Goal: Navigation & Orientation: Find specific page/section

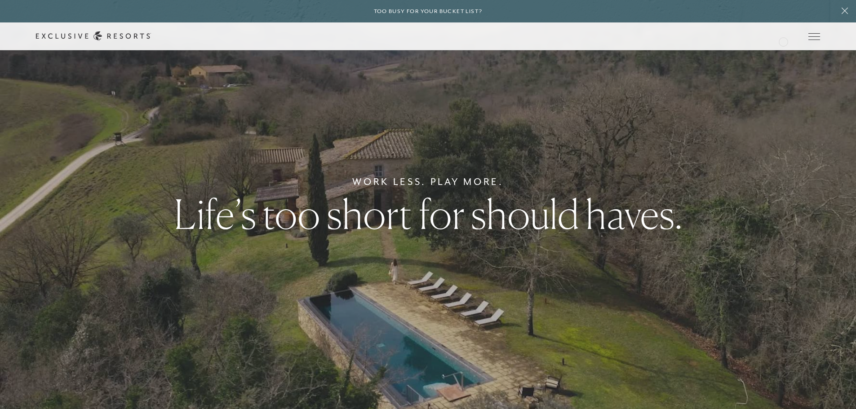
click at [783, 41] on div "Schedule a Meeting Get Started Visit home page Member Login Schedule a Meeting …" at bounding box center [428, 36] width 856 height 28
click at [0, 0] on link "Member Login" at bounding box center [0, 0] width 0 height 0
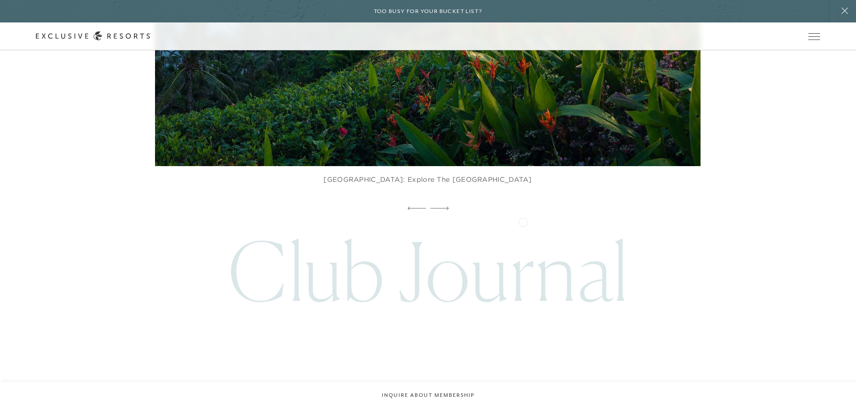
scroll to position [4402, 0]
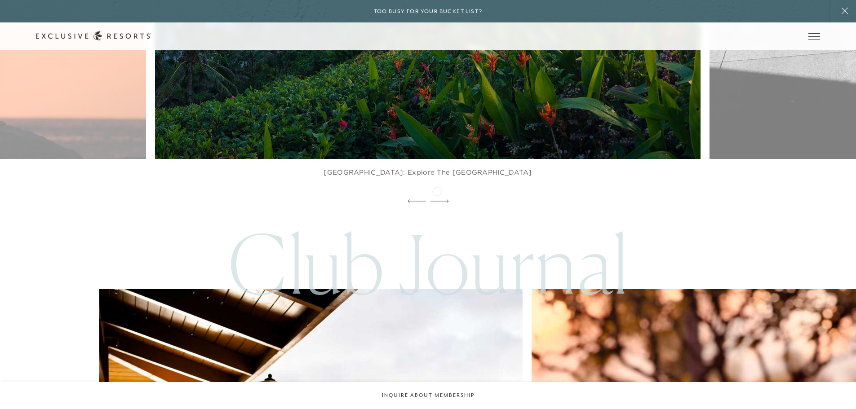
click at [437, 199] on icon at bounding box center [439, 201] width 18 height 4
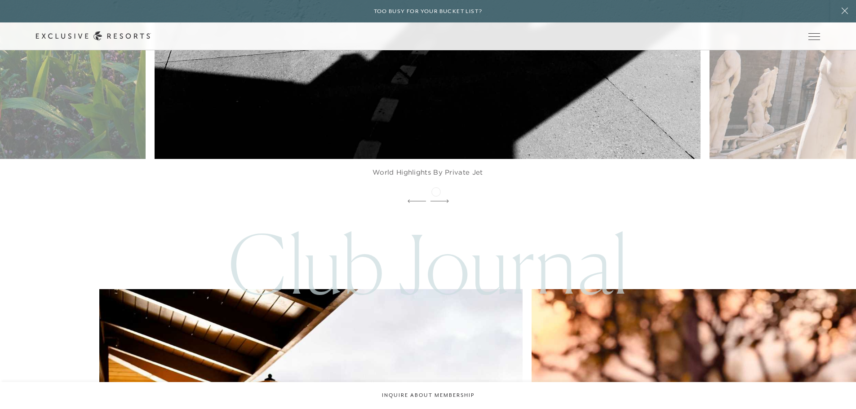
click at [436, 195] on div at bounding box center [439, 201] width 18 height 13
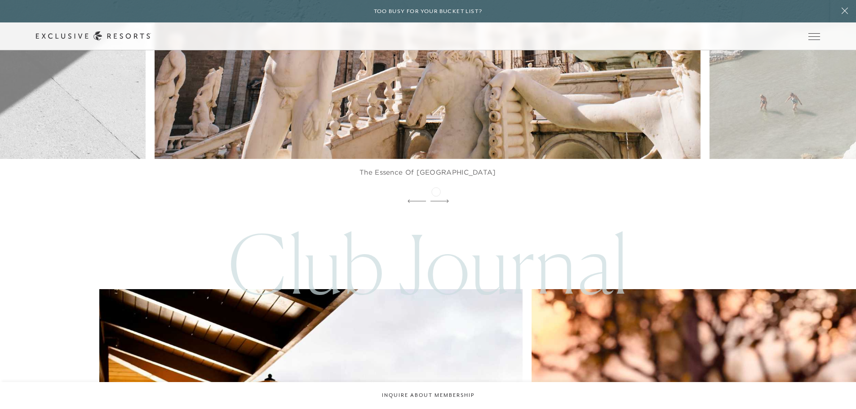
click at [436, 195] on div at bounding box center [439, 201] width 18 height 13
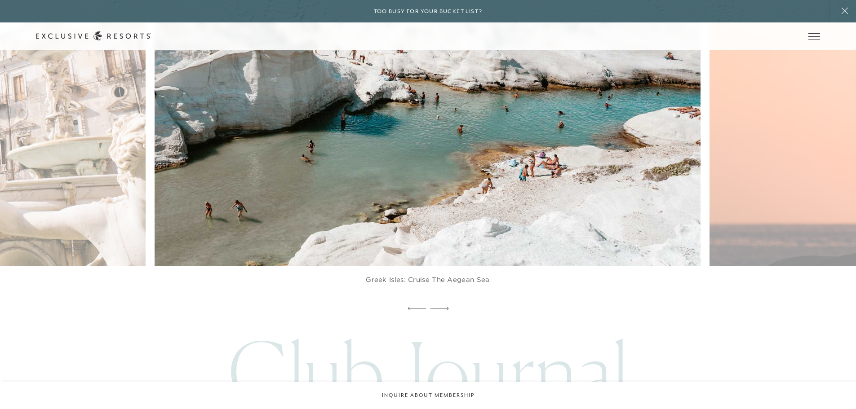
scroll to position [4312, 0]
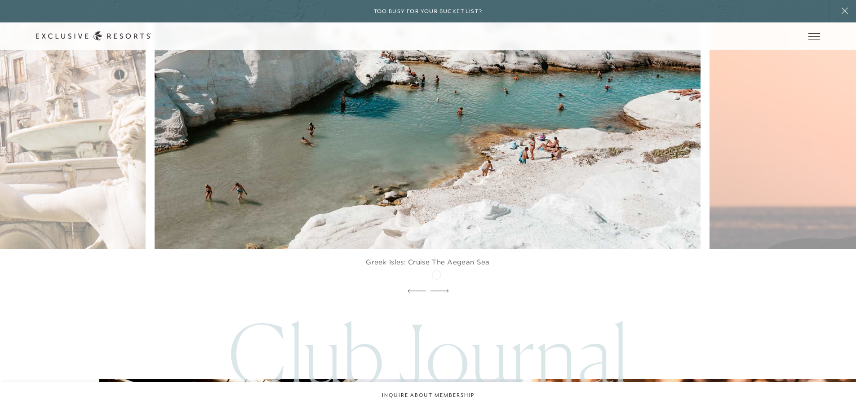
click at [436, 285] on div at bounding box center [439, 291] width 18 height 13
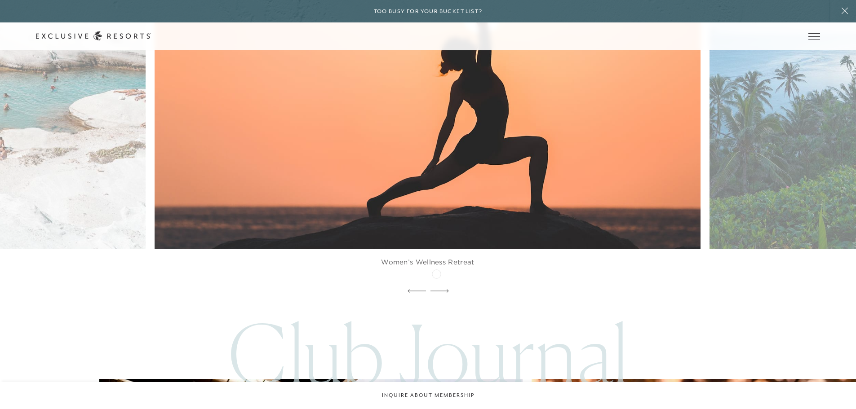
click at [436, 285] on div at bounding box center [439, 291] width 18 height 13
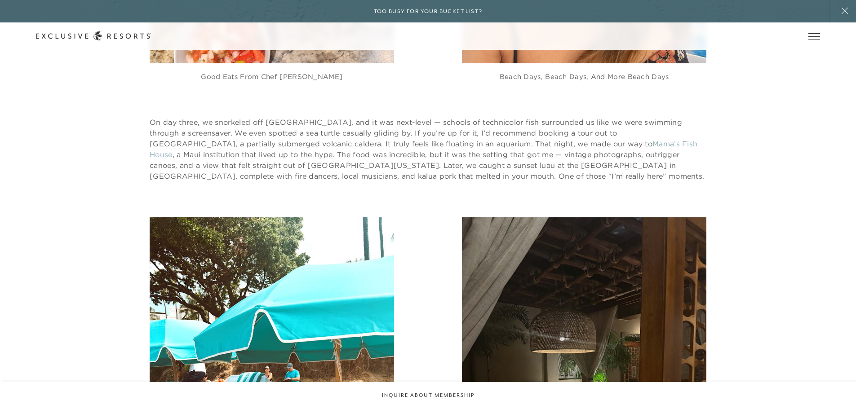
scroll to position [2246, 0]
